Goal: Check status

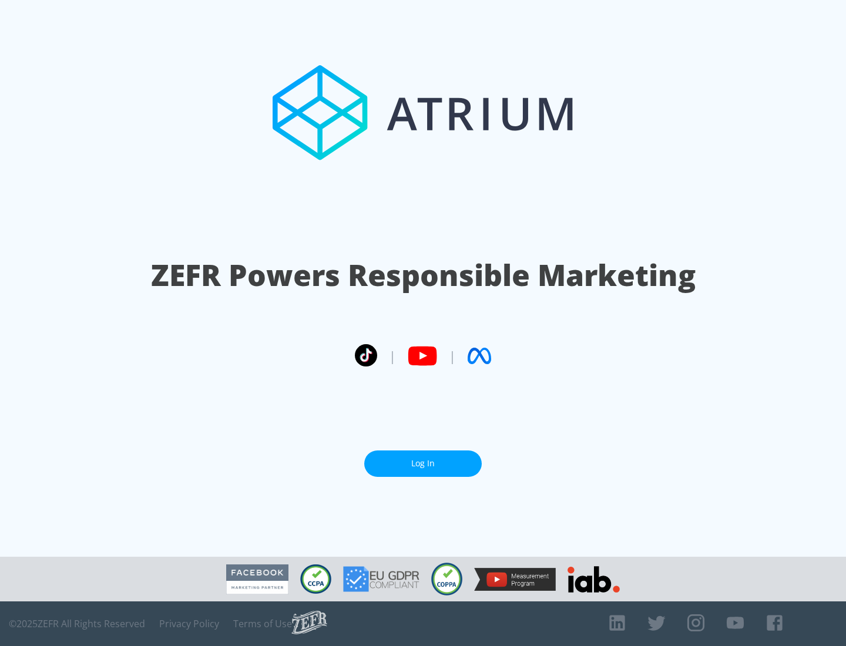
click at [423, 463] on link "Log In" at bounding box center [422, 463] width 117 height 26
